Goal: Task Accomplishment & Management: Manage account settings

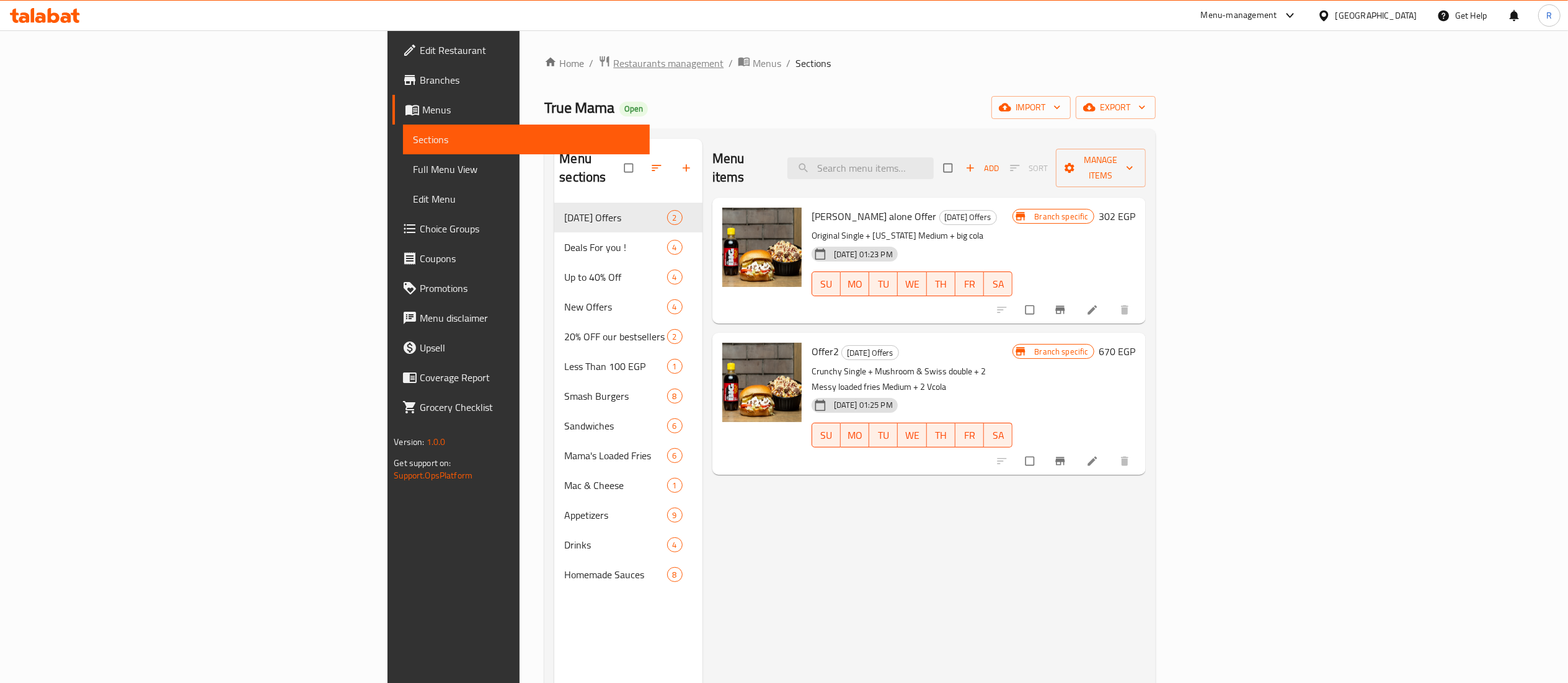
drag, startPoint x: 0, startPoint y: 0, endPoint x: 430, endPoint y: 64, distance: 434.7
click at [613, 64] on span "Restaurants management" at bounding box center [669, 63] width 111 height 15
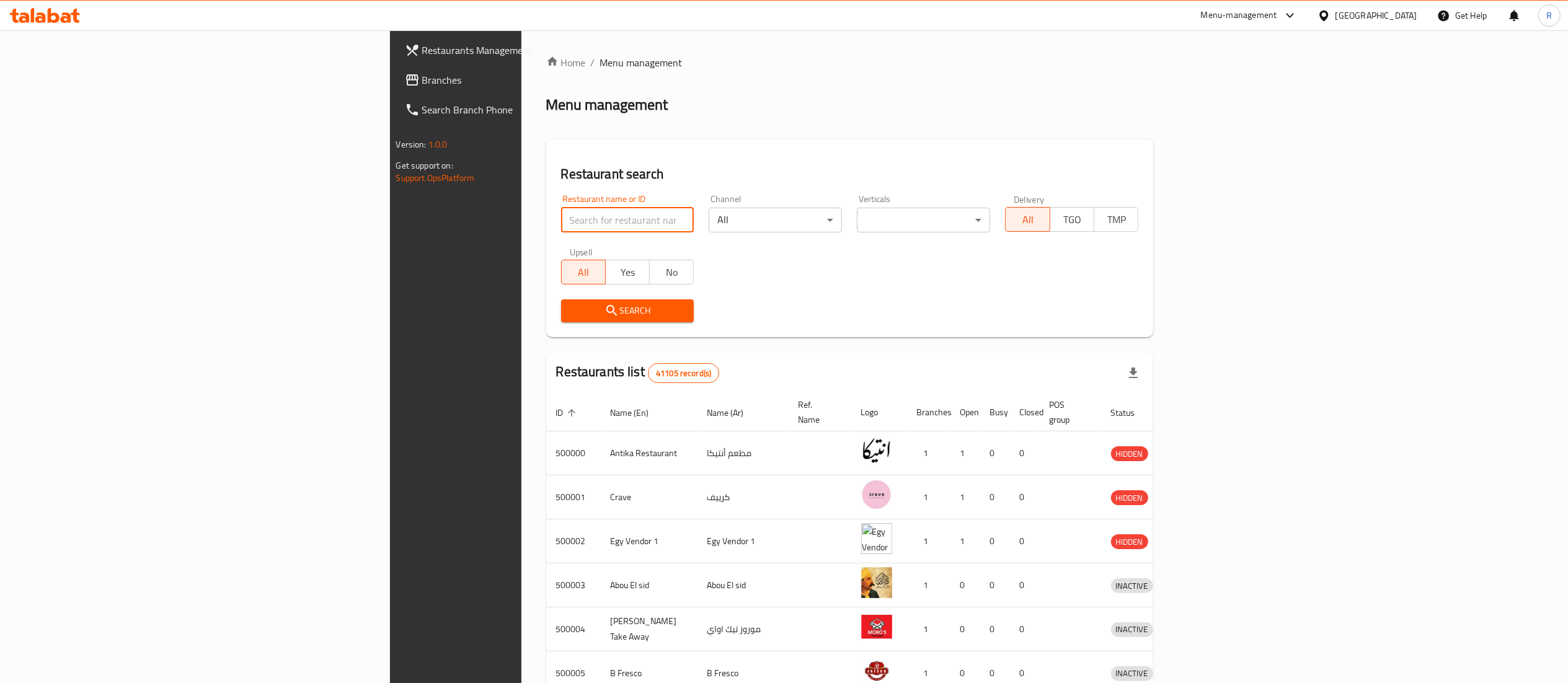
click at [561, 220] on input "search" at bounding box center [627, 220] width 133 height 25
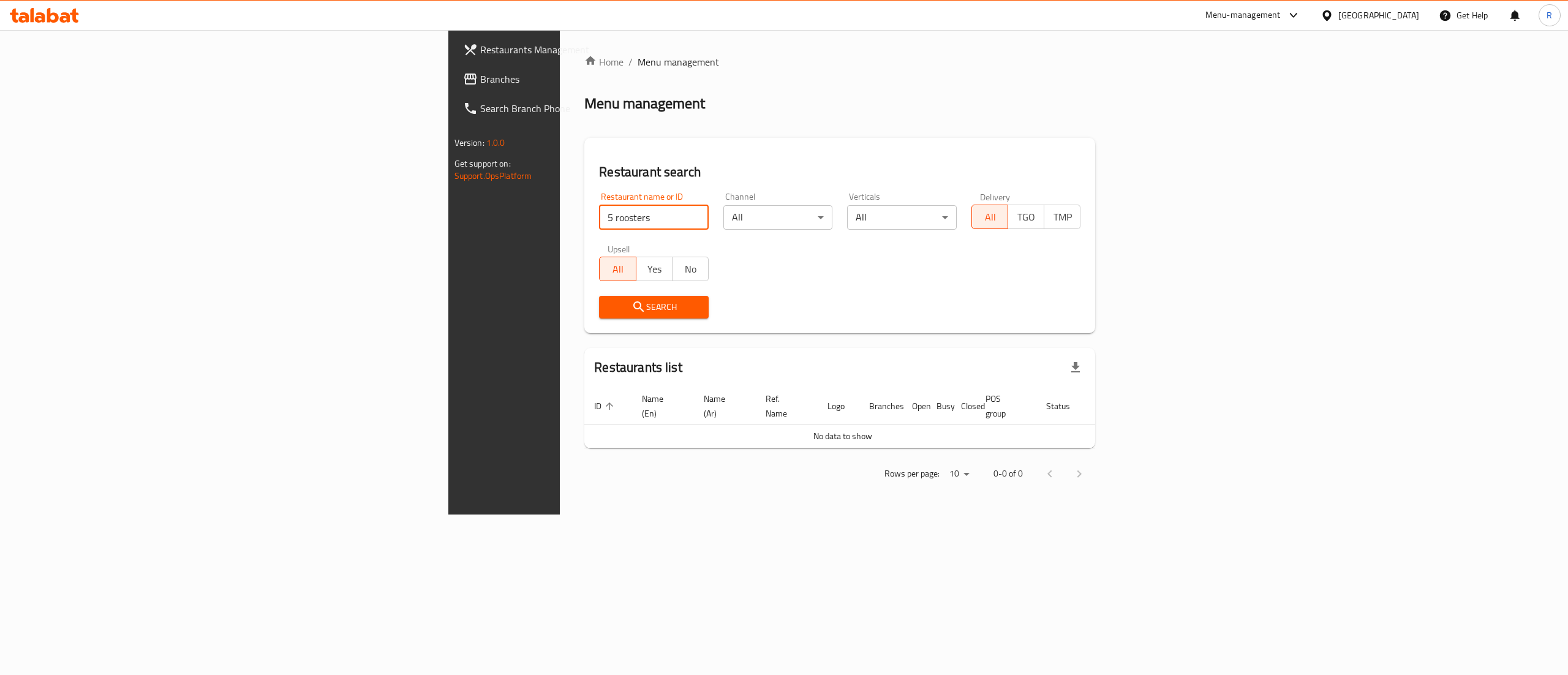
type input "5 roosters"
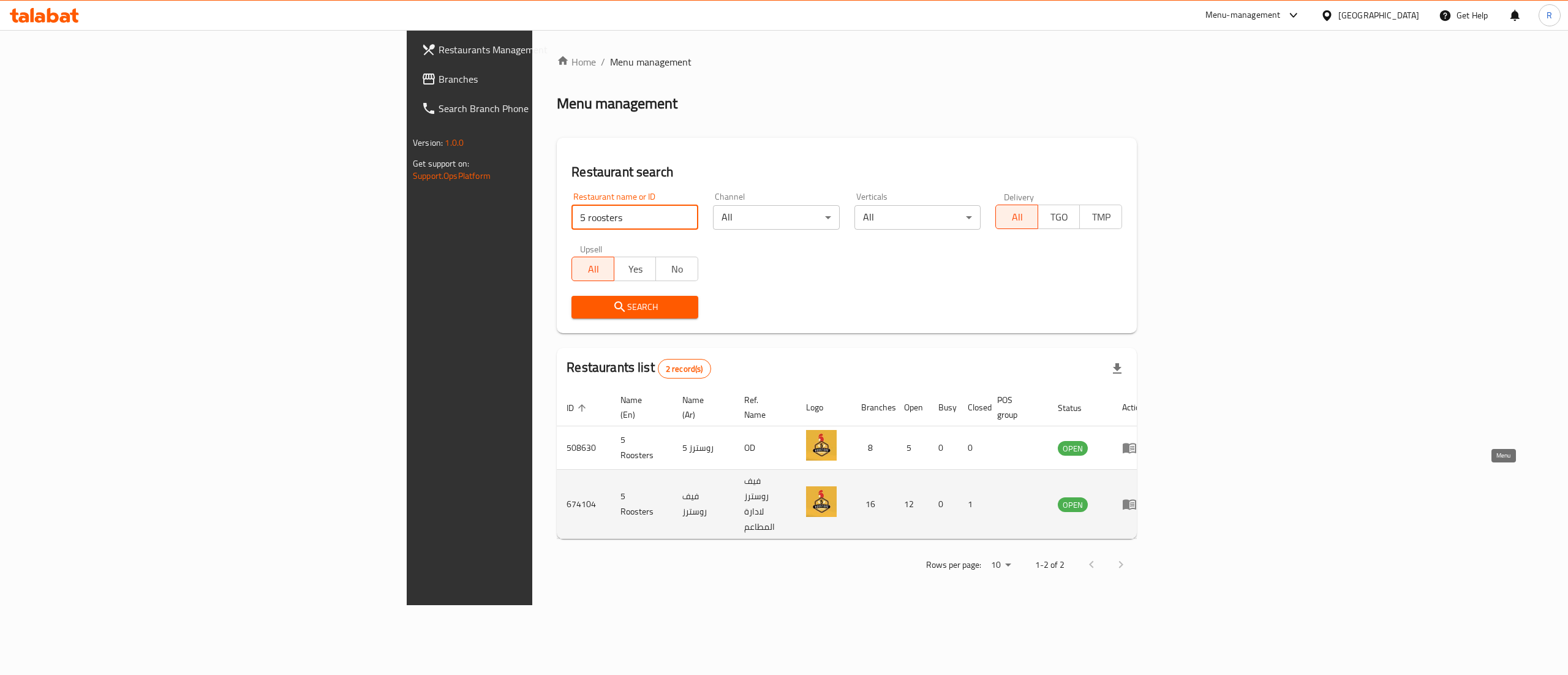
click at [1136, 500] on icon "enhanced table" at bounding box center [1130, 505] width 14 height 11
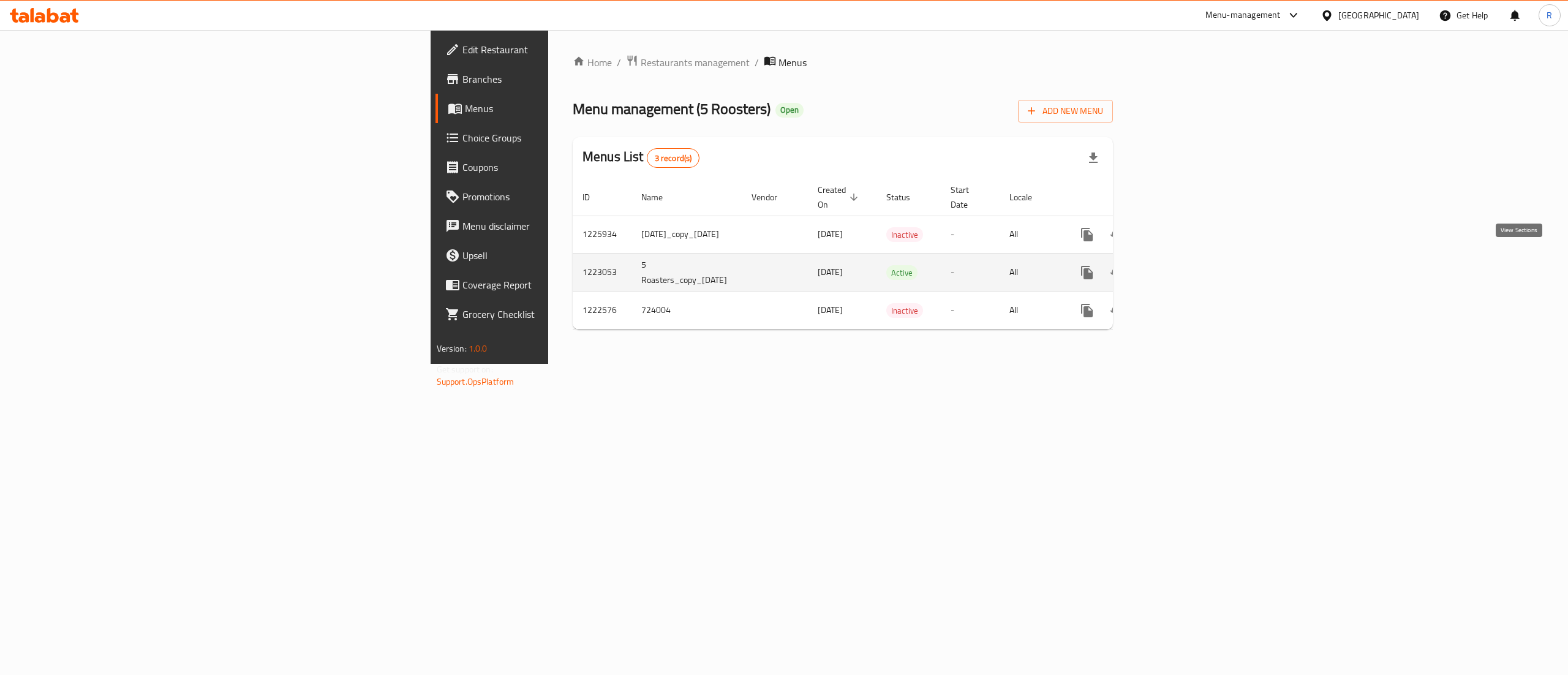
click at [1183, 266] on icon "enhanced table" at bounding box center [1175, 272] width 15 height 15
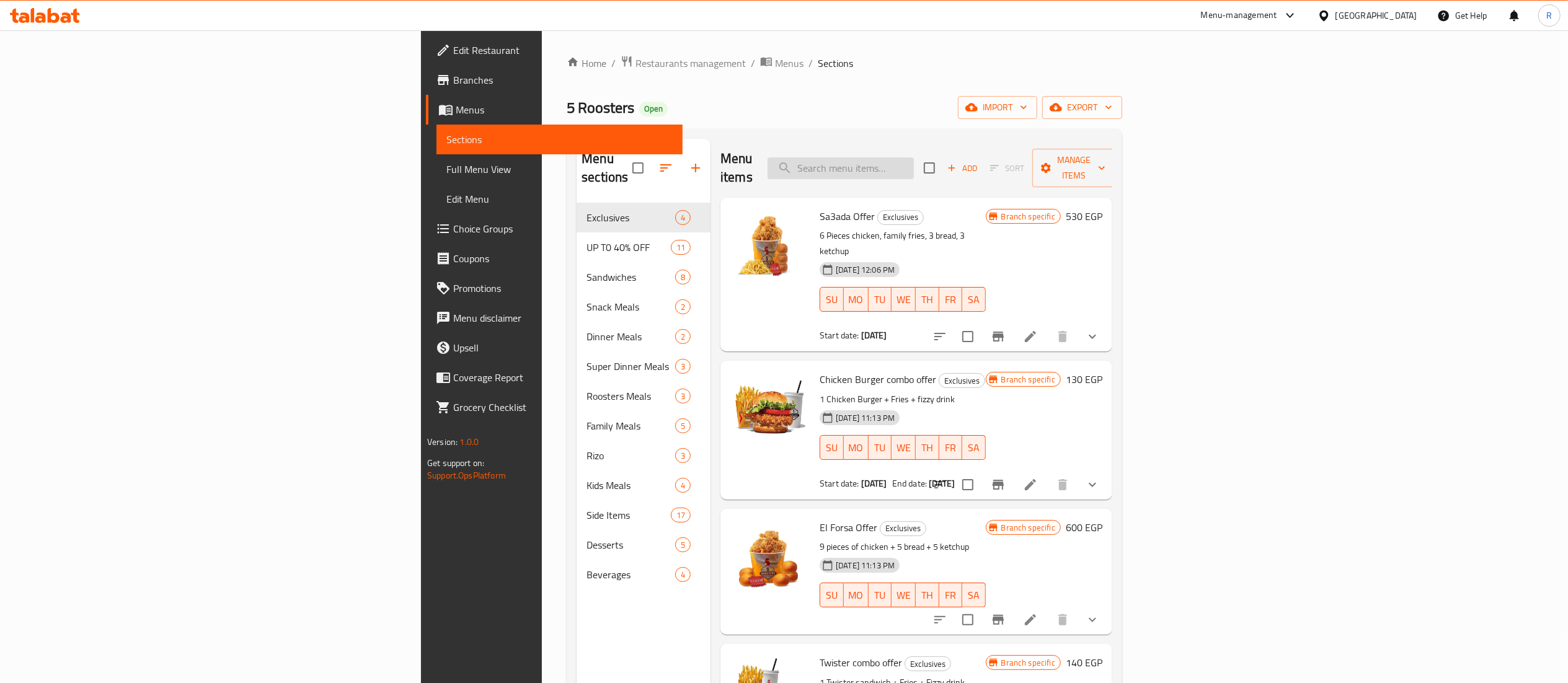
click at [914, 161] on input "search" at bounding box center [841, 168] width 147 height 22
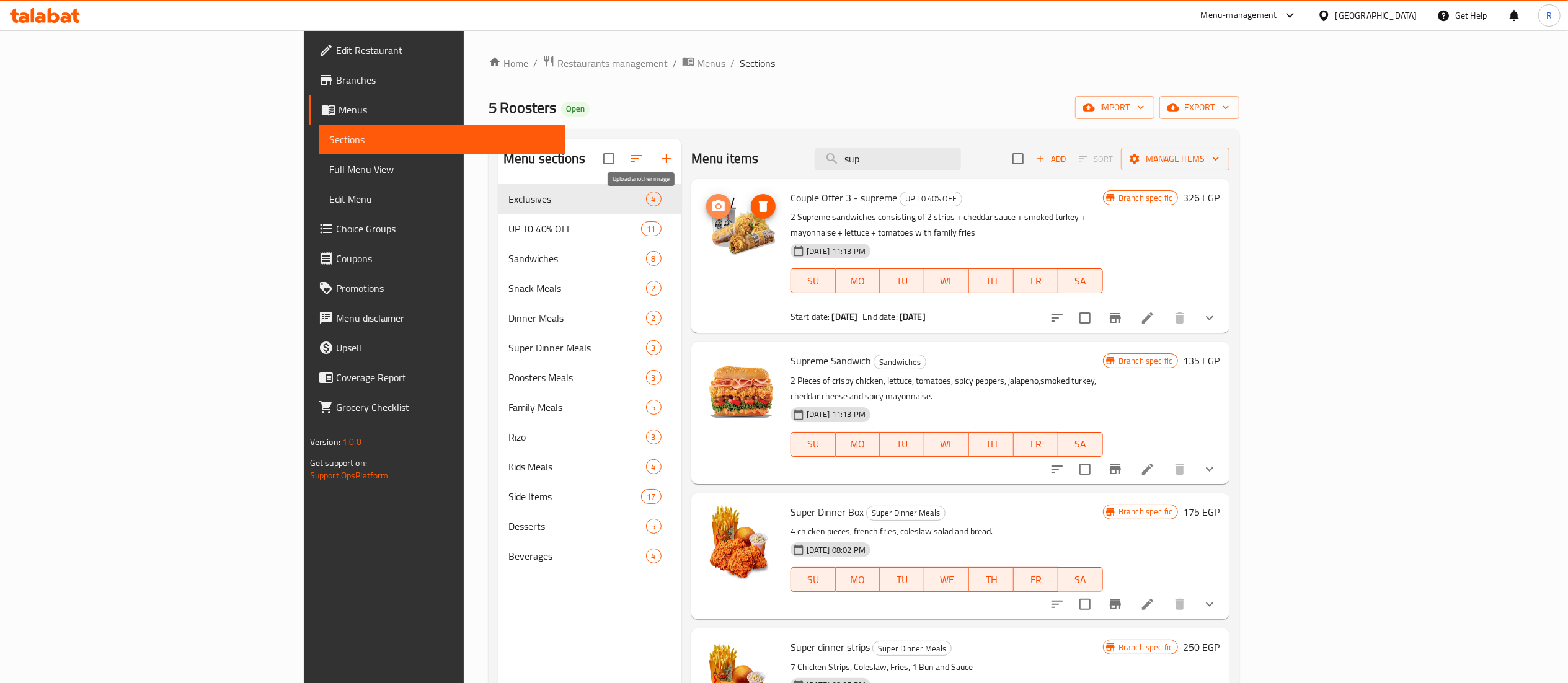
click at [717, 206] on circle "upload picture" at bounding box center [719, 206] width 4 height 4
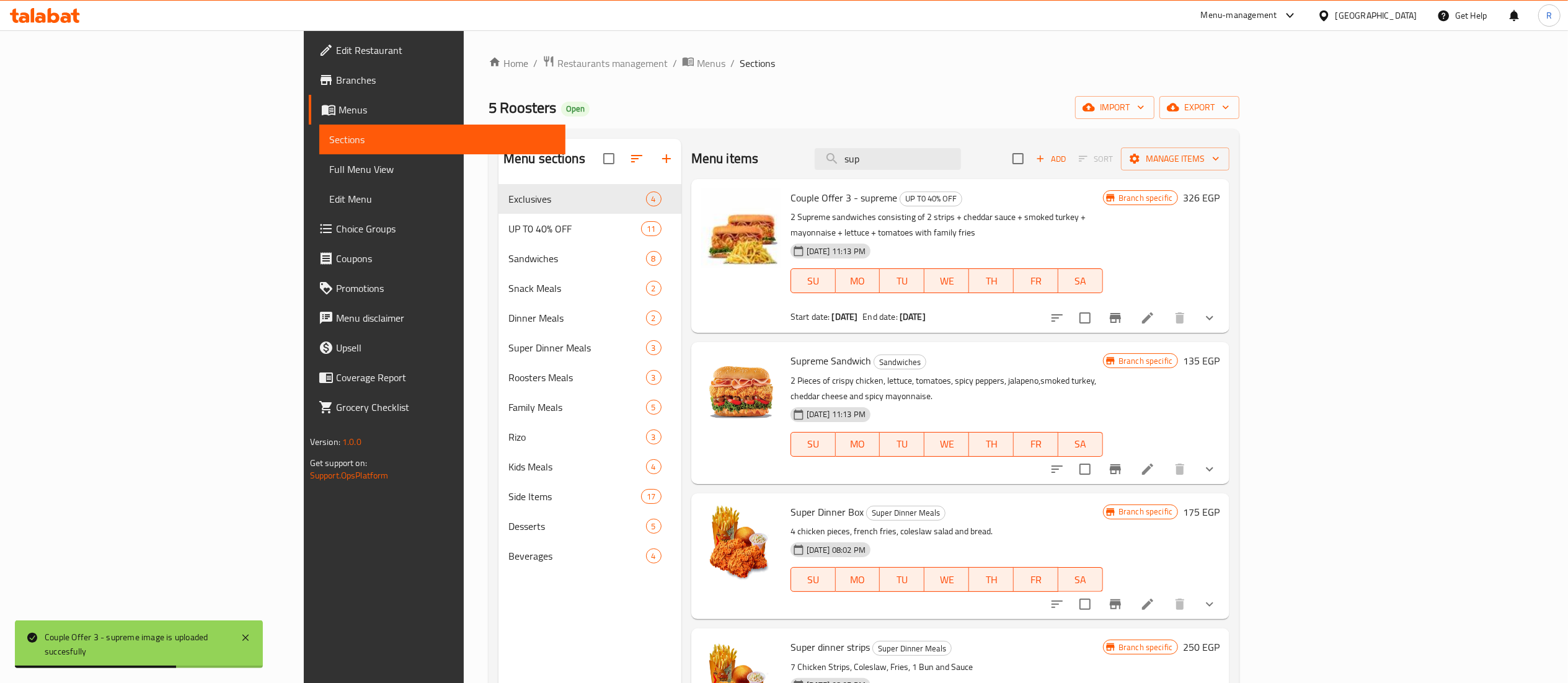
click at [990, 146] on div "Menu items sup Add Sort Manage items" at bounding box center [960, 159] width 539 height 40
click at [990, 149] on div "Menu items sup Add Sort Manage items" at bounding box center [960, 159] width 539 height 40
click at [961, 149] on input "sup" at bounding box center [888, 159] width 147 height 22
click at [961, 149] on input "t" at bounding box center [888, 159] width 147 height 22
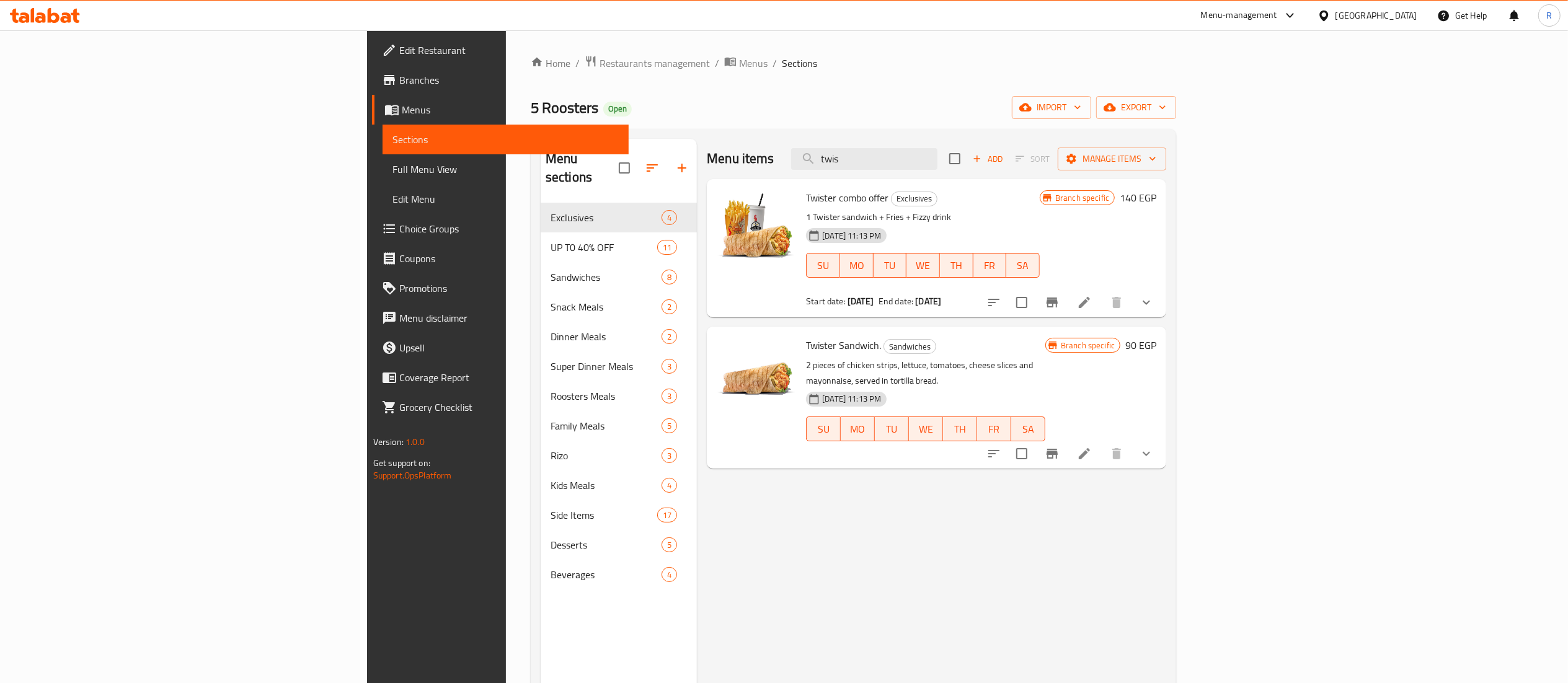
type input "twis"
